Goal: Transaction & Acquisition: Obtain resource

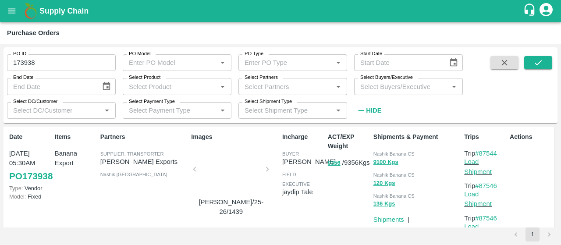
scroll to position [2, 0]
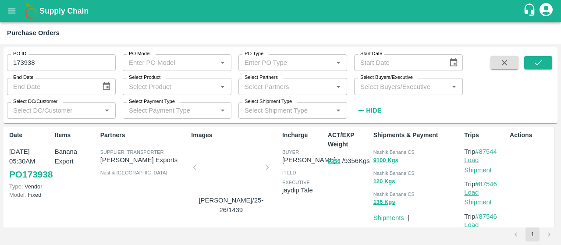
click at [178, 139] on p "Partners" at bounding box center [144, 135] width 88 height 9
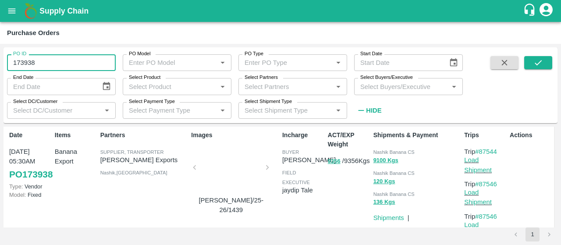
drag, startPoint x: 95, startPoint y: 65, endPoint x: 0, endPoint y: 57, distance: 94.9
click at [0, 67] on div "PO ID 173938 PO ID PO Model PO Model   * PO Type PO Type   * Start Date Start D…" at bounding box center [280, 144] width 561 height 201
paste input "text"
drag, startPoint x: 44, startPoint y: 63, endPoint x: 0, endPoint y: 38, distance: 50.4
click at [0, 38] on main "Purchase Orders PO ID 174483 PO ID PO Model PO Model   * PO Type PO Type   * St…" at bounding box center [280, 133] width 561 height 223
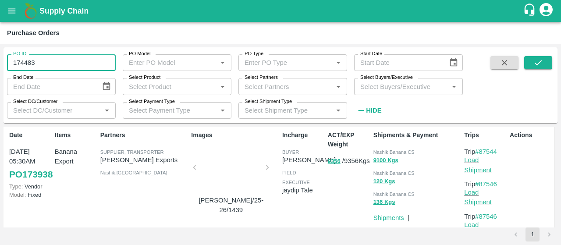
paste input "text"
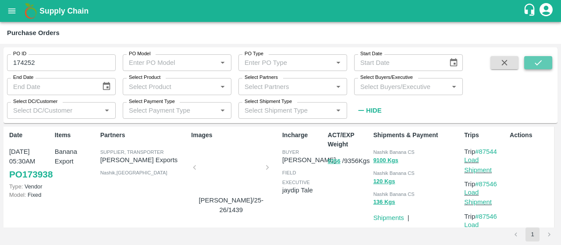
click at [536, 59] on icon "submit" at bounding box center [538, 63] width 10 height 10
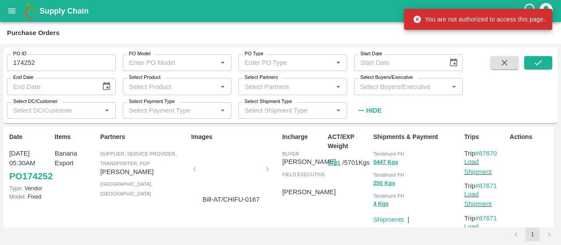
scroll to position [6, 0]
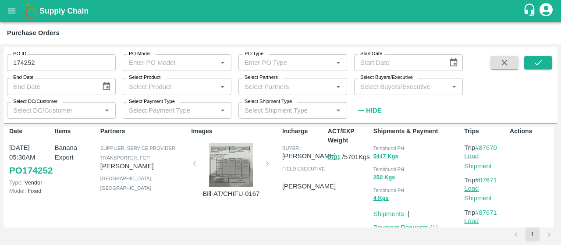
drag, startPoint x: 88, startPoint y: 69, endPoint x: 0, endPoint y: 42, distance: 91.9
click at [0, 42] on main "Purchase Orders PO ID 174252 PO ID PO Model PO Model   * PO Type PO Type   * St…" at bounding box center [280, 133] width 561 height 223
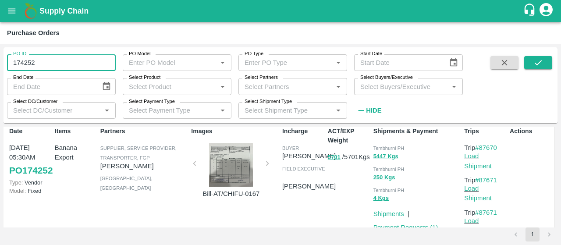
paste input "text"
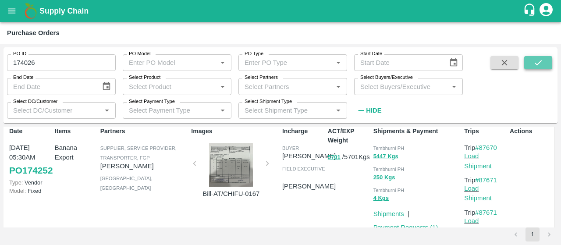
click at [534, 61] on icon "submit" at bounding box center [538, 63] width 10 height 10
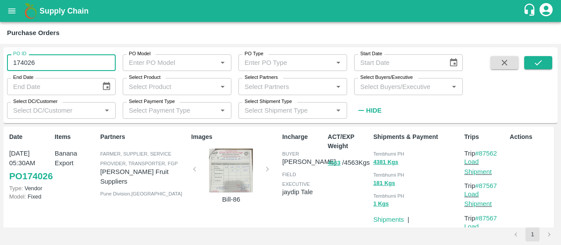
drag, startPoint x: 69, startPoint y: 66, endPoint x: 0, endPoint y: 57, distance: 69.7
click at [0, 57] on div "PO ID 174026 PO ID PO Model PO Model   * PO Type PO Type   * Start Date Start D…" at bounding box center [280, 144] width 561 height 201
paste input "text"
click at [537, 61] on icon "submit" at bounding box center [538, 63] width 10 height 10
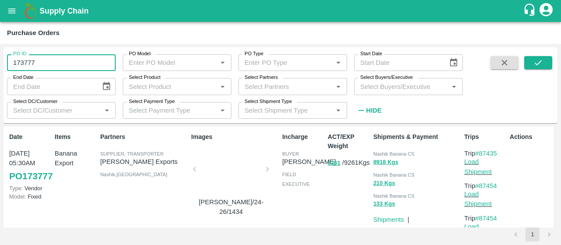
drag, startPoint x: 84, startPoint y: 66, endPoint x: 0, endPoint y: 62, distance: 84.2
click at [0, 62] on div "PO ID 173777 PO ID PO Model PO Model   * PO Type PO Type   * Start Date Start D…" at bounding box center [280, 144] width 561 height 201
paste input "text"
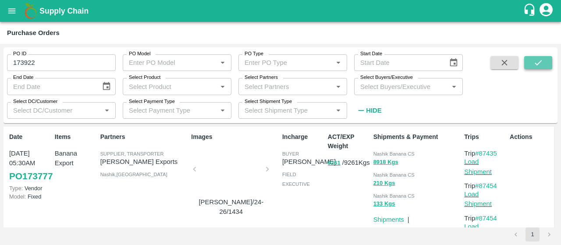
click at [542, 63] on icon "submit" at bounding box center [538, 63] width 10 height 10
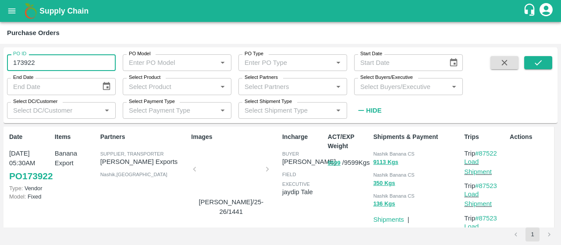
drag, startPoint x: 67, startPoint y: 59, endPoint x: 0, endPoint y: 68, distance: 67.2
click at [0, 68] on div "PO ID 173922 PO ID PO Model PO Model   * PO Type PO Type   * Start Date Start D…" at bounding box center [280, 144] width 561 height 201
paste input "text"
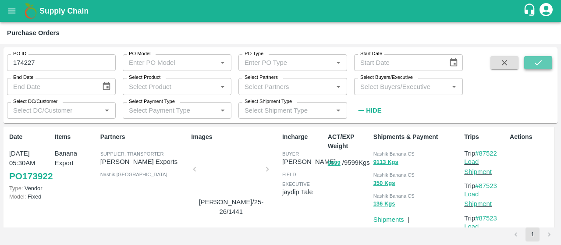
click at [541, 61] on icon "submit" at bounding box center [538, 63] width 10 height 10
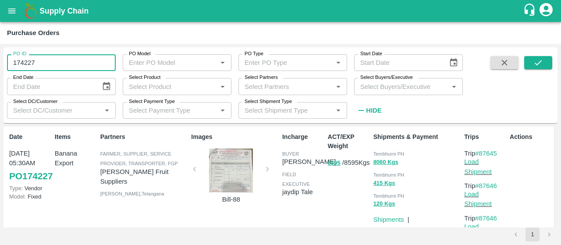
drag, startPoint x: 82, startPoint y: 57, endPoint x: 0, endPoint y: 54, distance: 82.4
click at [0, 54] on div "PO ID 174227 PO ID PO Model PO Model   * PO Type PO Type   * Start Date Start D…" at bounding box center [280, 144] width 561 height 201
paste input "text"
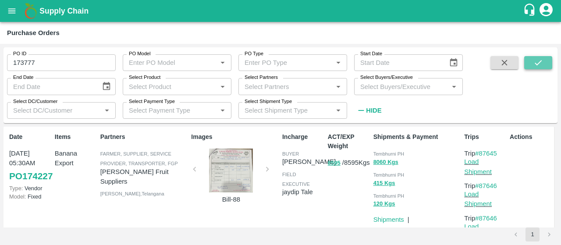
click at [534, 64] on icon "submit" at bounding box center [538, 63] width 10 height 10
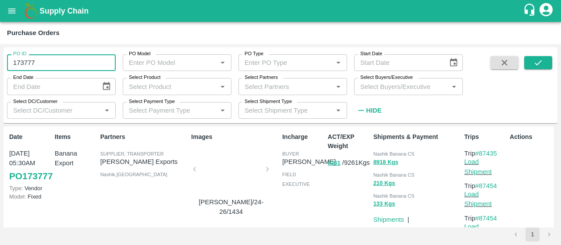
drag, startPoint x: 50, startPoint y: 63, endPoint x: 0, endPoint y: 59, distance: 49.7
click at [0, 79] on div "PO ID 173777 PO ID PO Model PO Model   * PO Type PO Type   * Start Date Start D…" at bounding box center [280, 144] width 561 height 201
paste input "text"
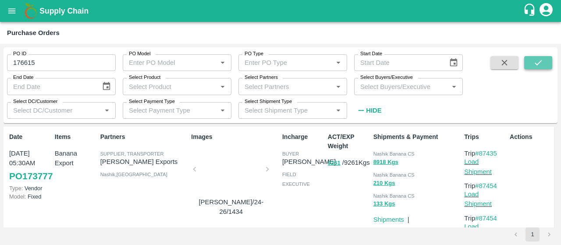
click at [532, 62] on button "submit" at bounding box center [538, 62] width 28 height 13
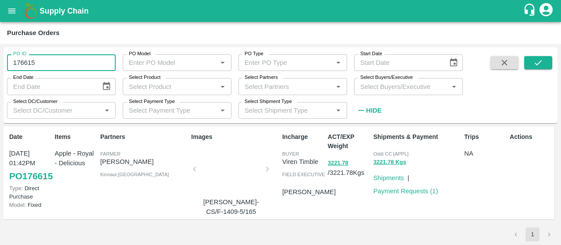
drag, startPoint x: 56, startPoint y: 66, endPoint x: 0, endPoint y: 57, distance: 56.8
click at [0, 57] on div "PO ID 176615 PO ID PO Model PO Model   * PO Type PO Type   * Start Date Start D…" at bounding box center [280, 144] width 561 height 201
paste input "text"
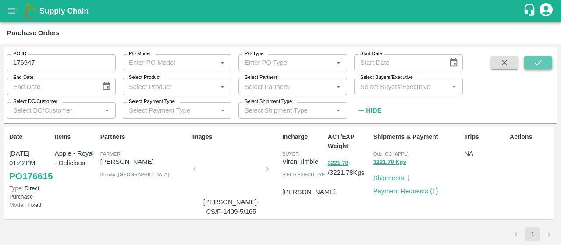
click at [530, 61] on button "submit" at bounding box center [538, 62] width 28 height 13
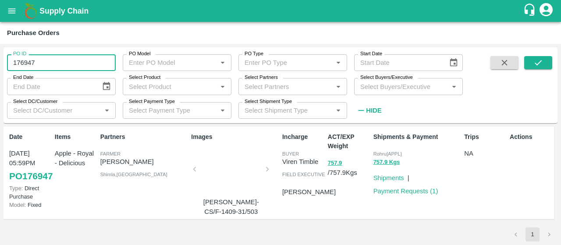
drag, startPoint x: 108, startPoint y: 63, endPoint x: 0, endPoint y: 47, distance: 109.4
click at [0, 47] on div "PO ID 176947 PO ID PO Model PO Model   * PO Type PO Type   * Start Date Start D…" at bounding box center [280, 144] width 561 height 201
paste input "text"
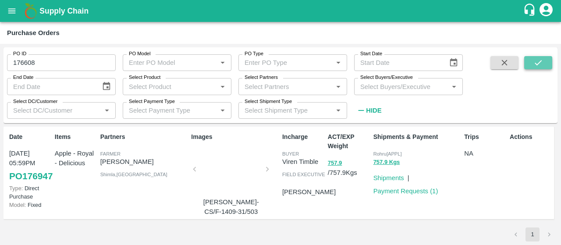
click at [537, 57] on button "submit" at bounding box center [538, 62] width 28 height 13
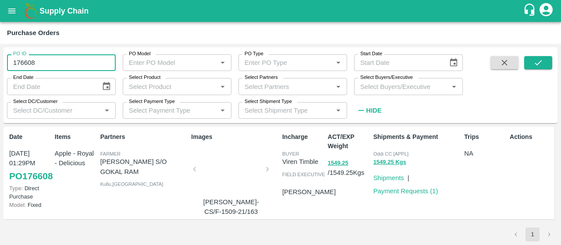
drag, startPoint x: 76, startPoint y: 61, endPoint x: 0, endPoint y: 64, distance: 76.3
click at [0, 64] on div "PO ID 176608 PO ID PO Model PO Model   * PO Type PO Type   * Start Date Start D…" at bounding box center [280, 144] width 561 height 201
paste input "text"
drag, startPoint x: 82, startPoint y: 59, endPoint x: 21, endPoint y: 57, distance: 60.9
click at [24, 57] on input "177113" at bounding box center [61, 62] width 109 height 17
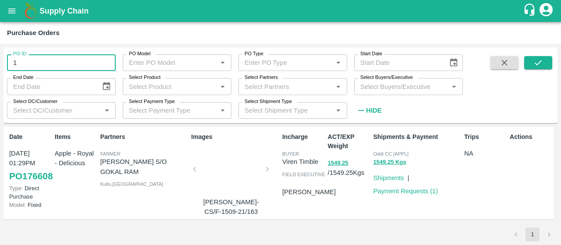
type input "1"
type input "V"
paste input "text"
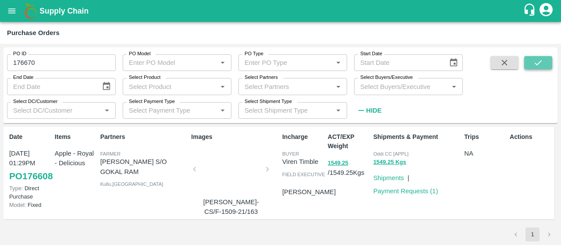
click at [537, 66] on icon "submit" at bounding box center [538, 63] width 10 height 10
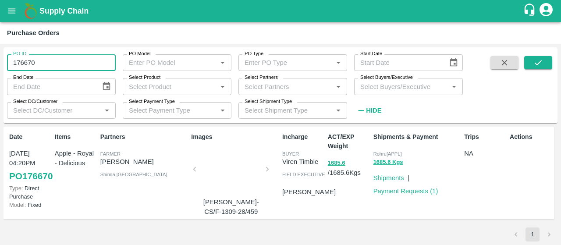
drag, startPoint x: 95, startPoint y: 64, endPoint x: 0, endPoint y: 60, distance: 95.1
click at [0, 60] on div "PO ID 176670 PO ID PO Model PO Model   * PO Type PO Type   * Start Date Start D…" at bounding box center [280, 144] width 561 height 201
paste input "text"
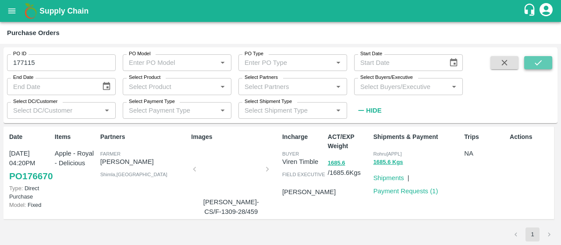
click at [543, 64] on button "submit" at bounding box center [538, 62] width 28 height 13
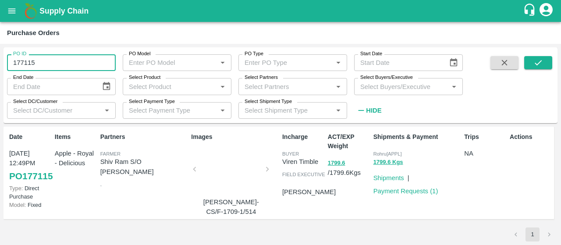
drag, startPoint x: 60, startPoint y: 58, endPoint x: 0, endPoint y: 51, distance: 60.9
click at [0, 51] on div "PO ID 177115 PO ID PO Model PO Model   * PO Type PO Type   * Start Date Start D…" at bounding box center [280, 144] width 561 height 201
paste input "text"
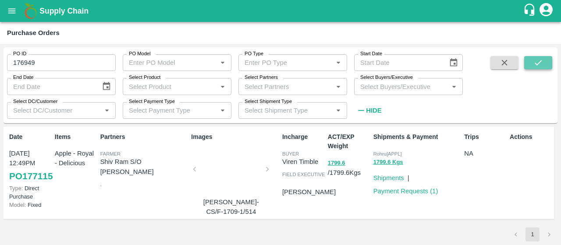
click at [534, 63] on icon "submit" at bounding box center [538, 63] width 10 height 10
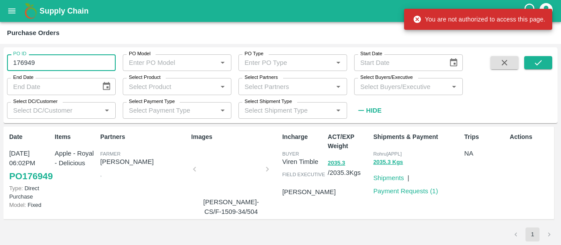
drag, startPoint x: 96, startPoint y: 69, endPoint x: 0, endPoint y: 56, distance: 97.3
click at [0, 56] on div "PO ID 176949 PO ID PO Model PO Model   * PO Type PO Type   * Start Date Start D…" at bounding box center [280, 144] width 561 height 201
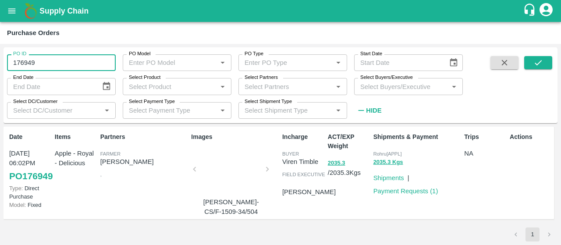
paste input "text"
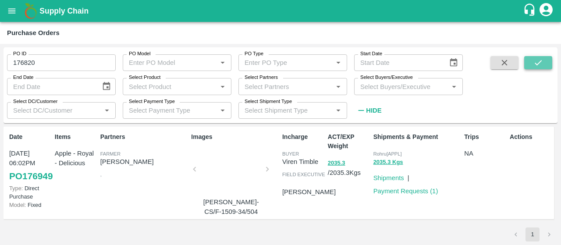
click at [534, 64] on icon "submit" at bounding box center [538, 63] width 10 height 10
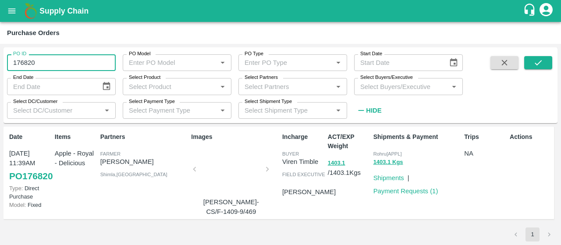
drag, startPoint x: 59, startPoint y: 57, endPoint x: 0, endPoint y: 54, distance: 58.8
click at [0, 54] on div "PO ID 176820 PO ID PO Model PO Model   * PO Type PO Type   * Start Date Start D…" at bounding box center [280, 144] width 561 height 201
paste input "text"
type input "176725"
click at [533, 63] on icon "submit" at bounding box center [538, 63] width 10 height 10
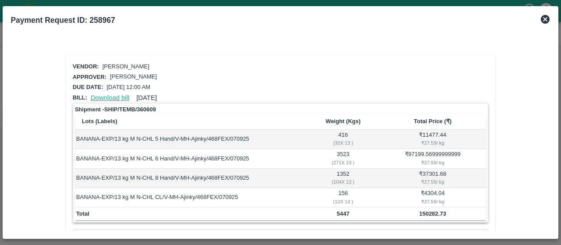
click at [108, 98] on link "Download bill" at bounding box center [110, 97] width 39 height 7
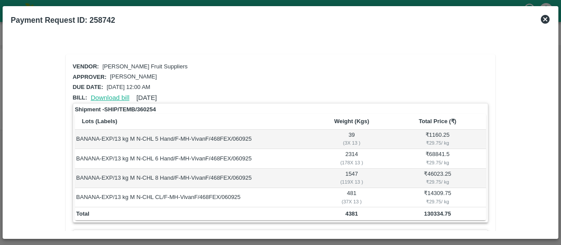
click at [108, 94] on link "Download bill" at bounding box center [110, 97] width 39 height 7
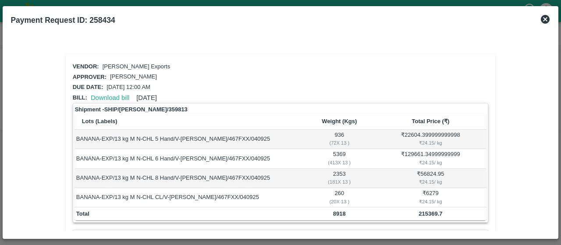
click at [99, 100] on div "Download bill 04 Sep 2025" at bounding box center [122, 95] width 70 height 13
click at [111, 97] on link "Download bill" at bounding box center [110, 97] width 39 height 7
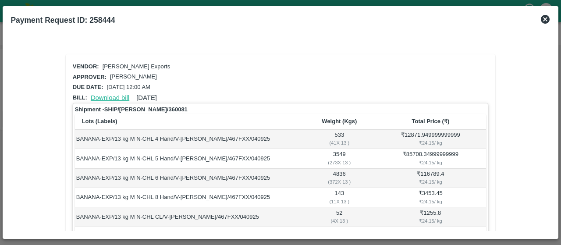
click at [118, 98] on link "Download bill" at bounding box center [110, 97] width 39 height 7
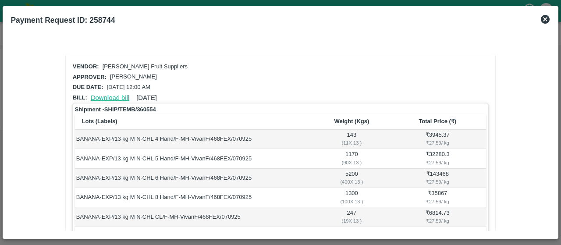
click at [109, 96] on link "Download bill" at bounding box center [110, 97] width 39 height 7
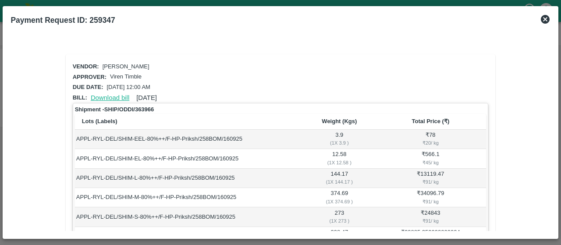
click at [106, 95] on link "Download bill" at bounding box center [110, 97] width 39 height 7
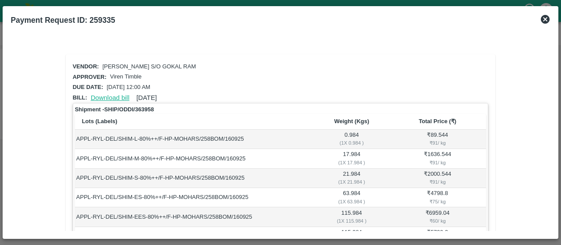
click at [112, 95] on link "Download bill" at bounding box center [110, 97] width 39 height 7
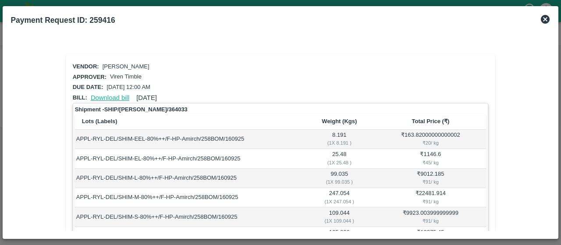
click at [104, 95] on link "Download bill" at bounding box center [110, 97] width 39 height 7
click at [105, 95] on link "Download bill" at bounding box center [110, 97] width 39 height 7
